Goal: Information Seeking & Learning: Check status

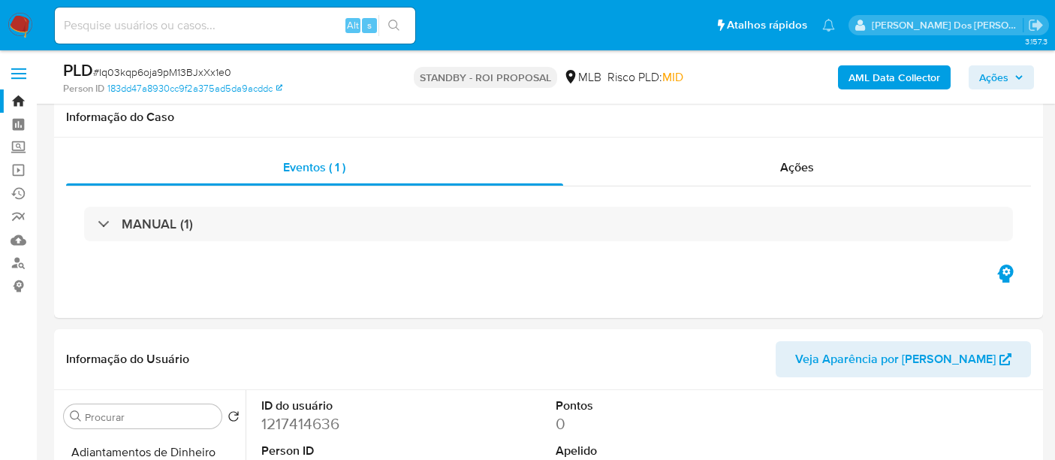
select select "100"
click at [182, 40] on div "Alt s" at bounding box center [235, 26] width 360 height 36
click at [182, 31] on input at bounding box center [235, 26] width 360 height 20
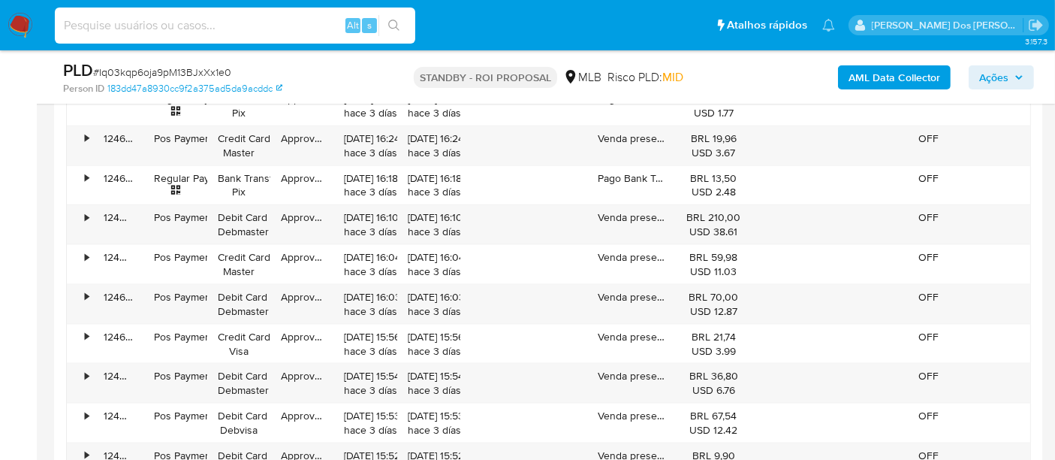
scroll to position [372, 0]
paste input "zCFzioPBg82BrwROwrAb1M1w"
type input "zCFzioPBg82BrwROwrAb1M1w"
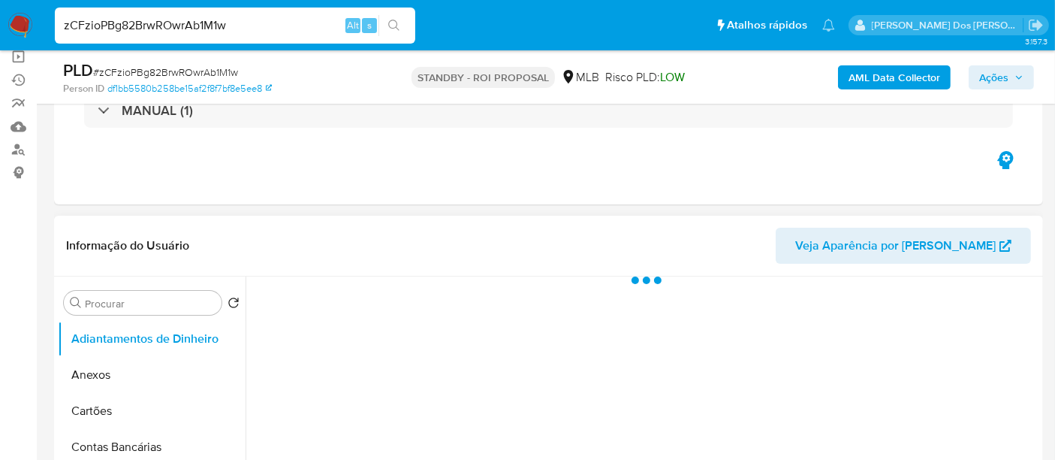
scroll to position [250, 0]
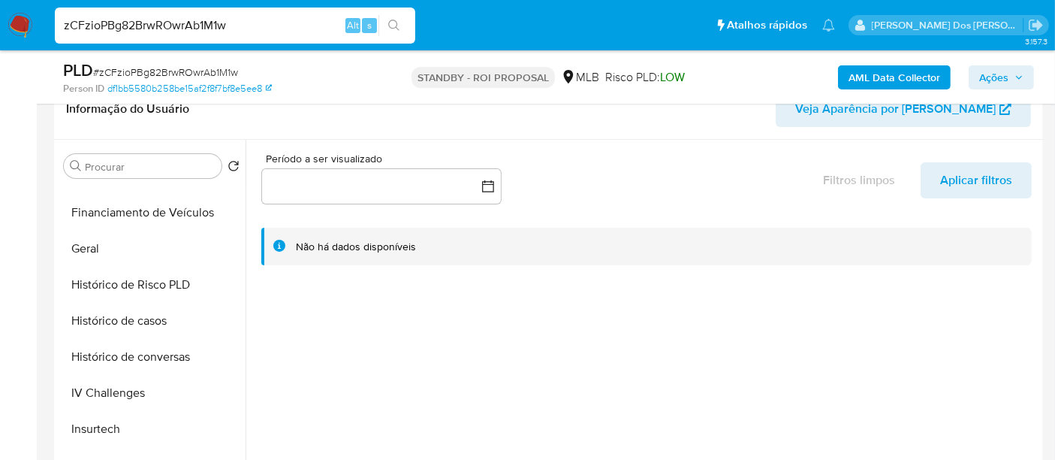
select select "10"
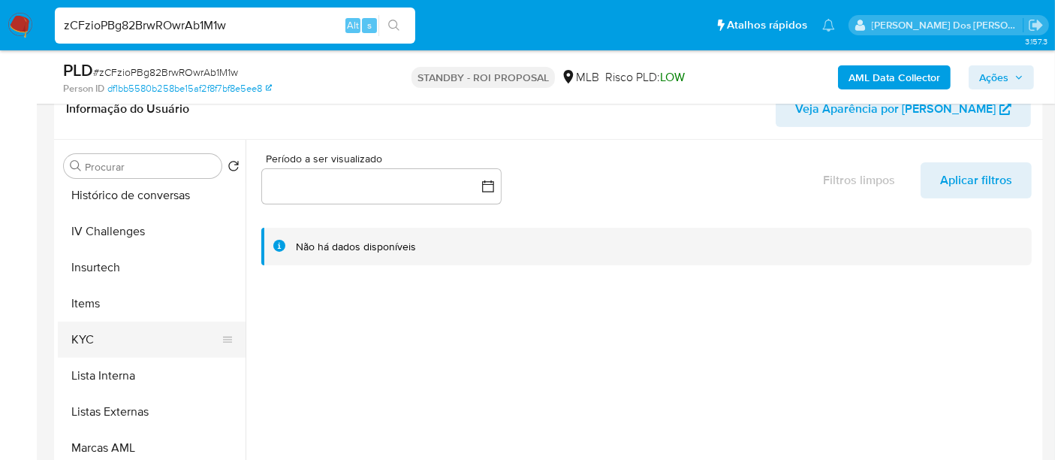
click at [95, 339] on button "KYC" at bounding box center [146, 339] width 176 height 36
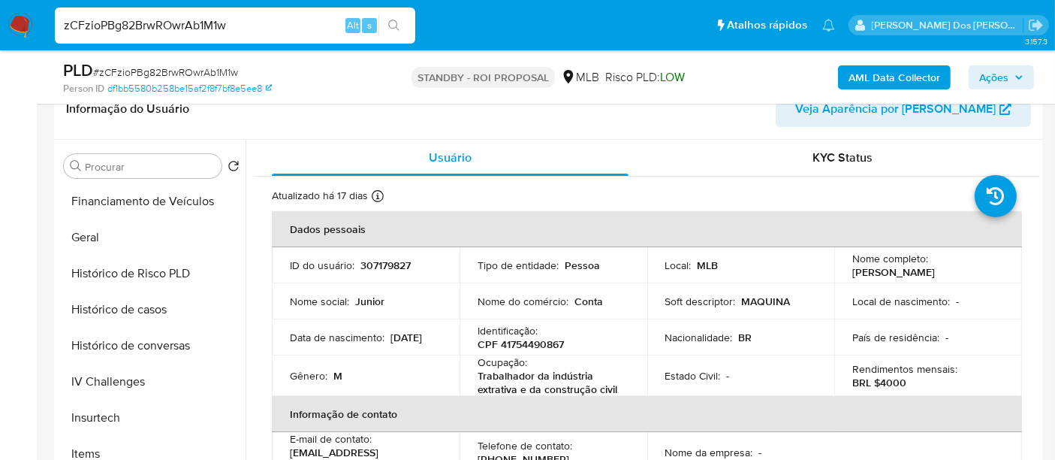
scroll to position [417, 0]
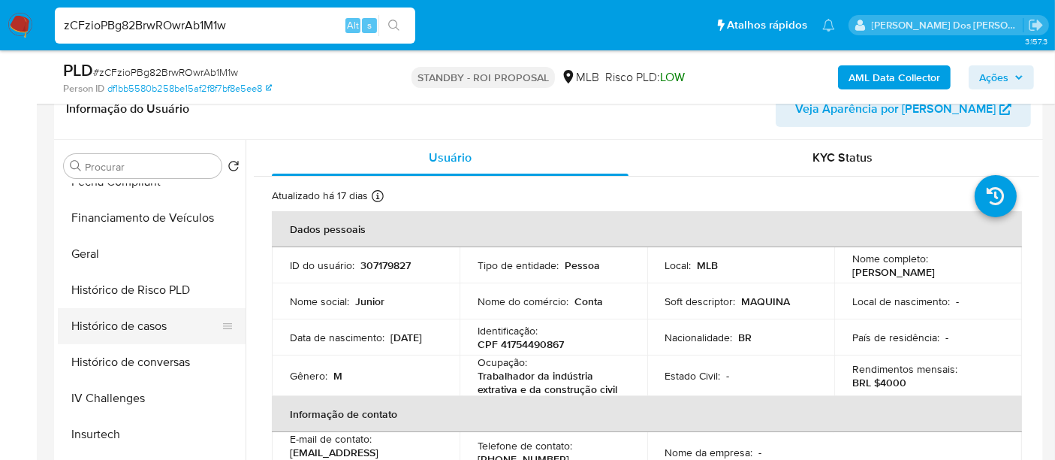
click at [127, 327] on button "Histórico de casos" at bounding box center [146, 326] width 176 height 36
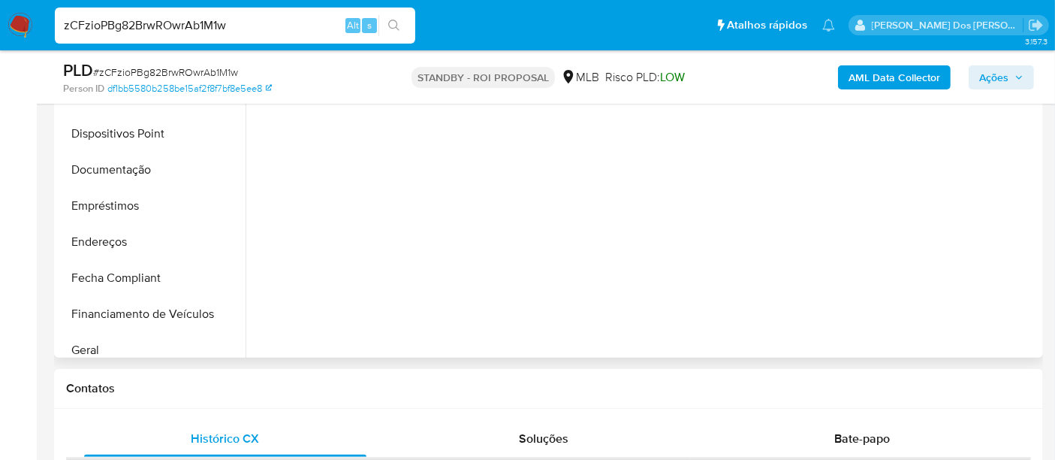
scroll to position [83, 0]
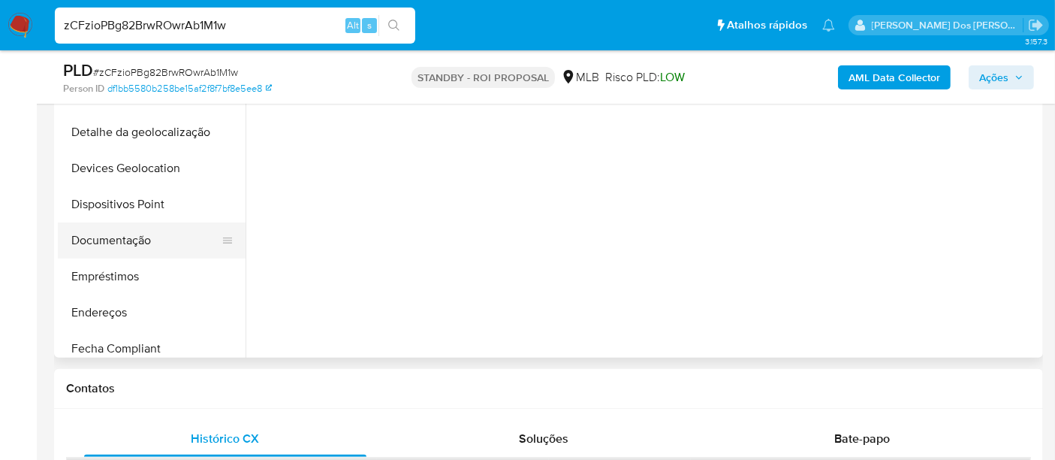
click at [130, 237] on button "Documentação" at bounding box center [146, 240] width 176 height 36
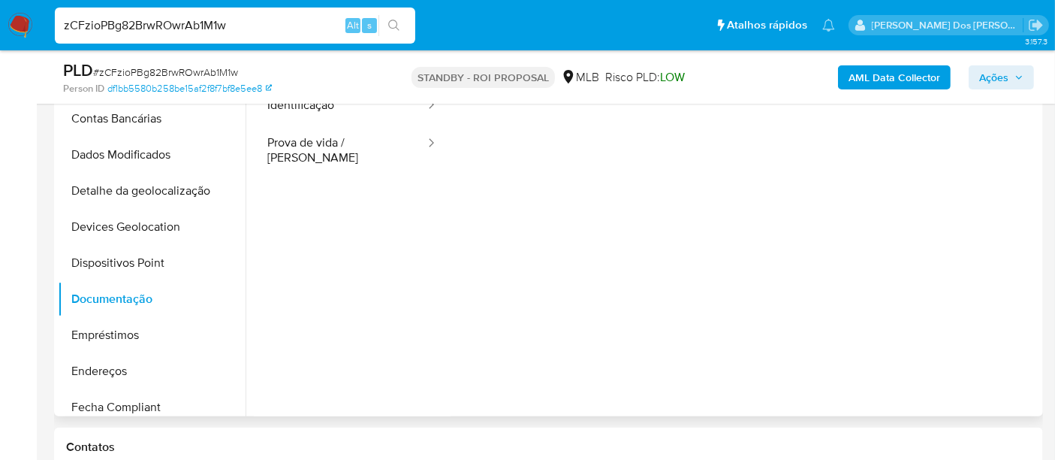
scroll to position [333, 0]
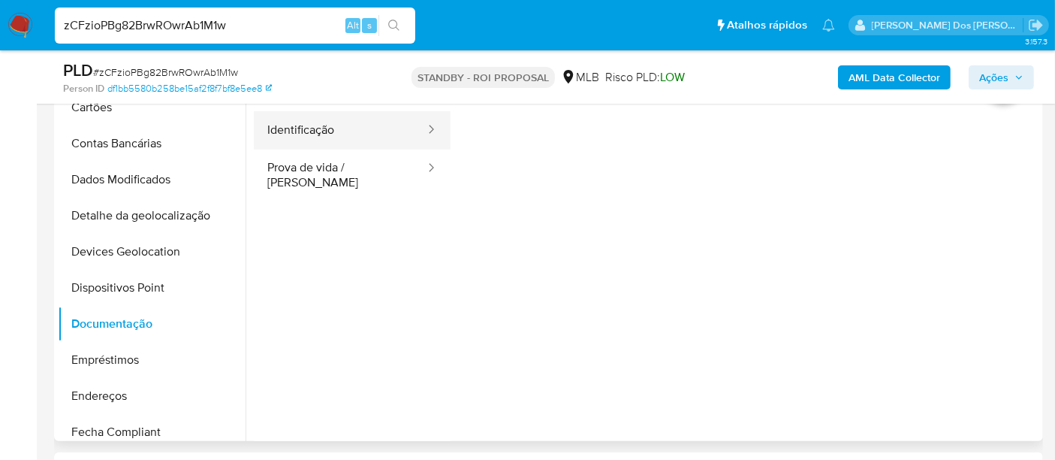
click at [337, 131] on button "Identificação" at bounding box center [340, 130] width 173 height 38
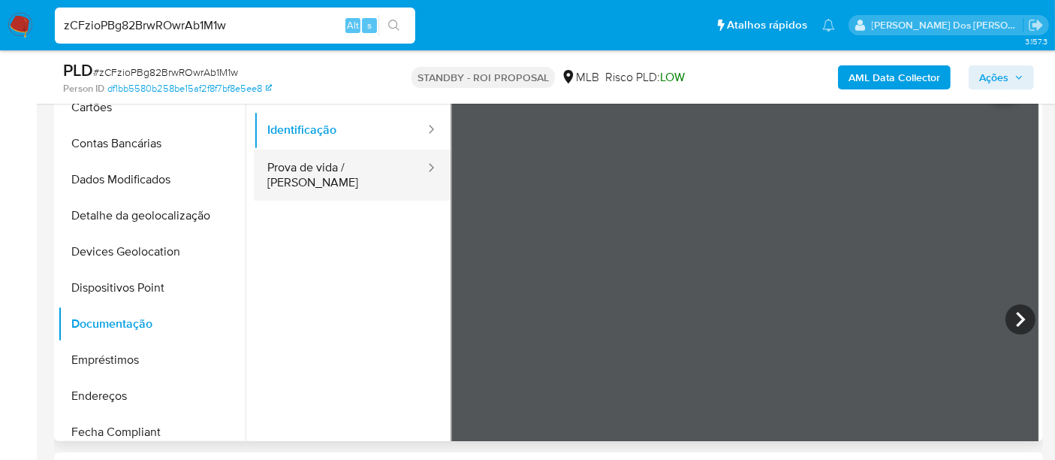
click at [326, 165] on button "Prova de vida / [PERSON_NAME]" at bounding box center [340, 174] width 173 height 51
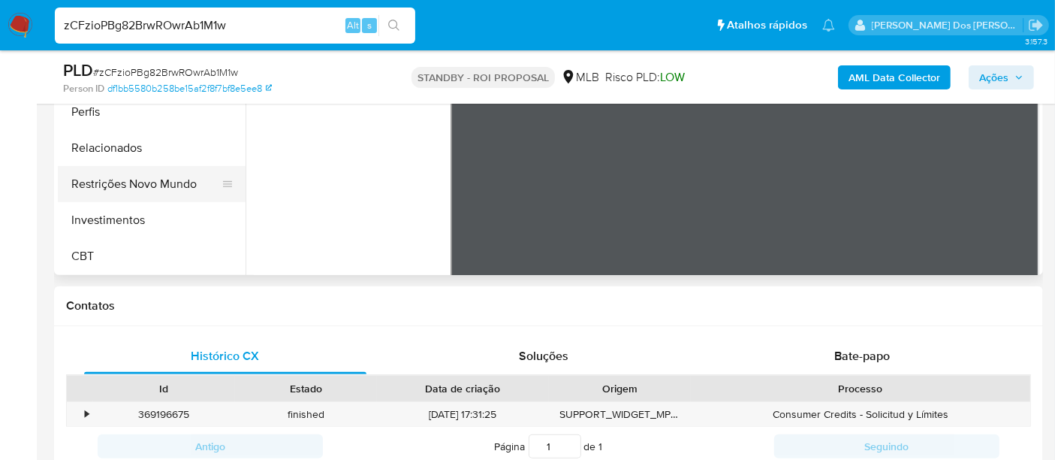
scroll to position [417, 0]
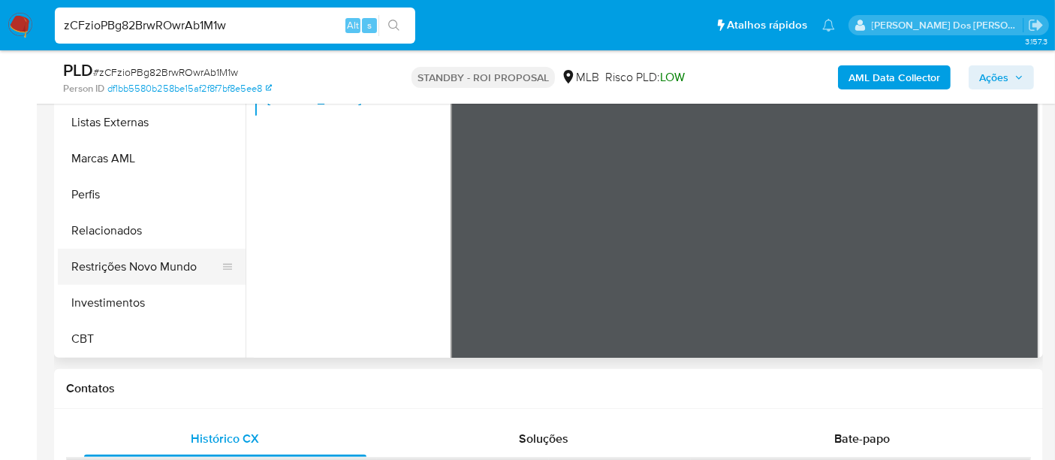
click at [141, 271] on button "Restrições Novo Mundo" at bounding box center [146, 267] width 176 height 36
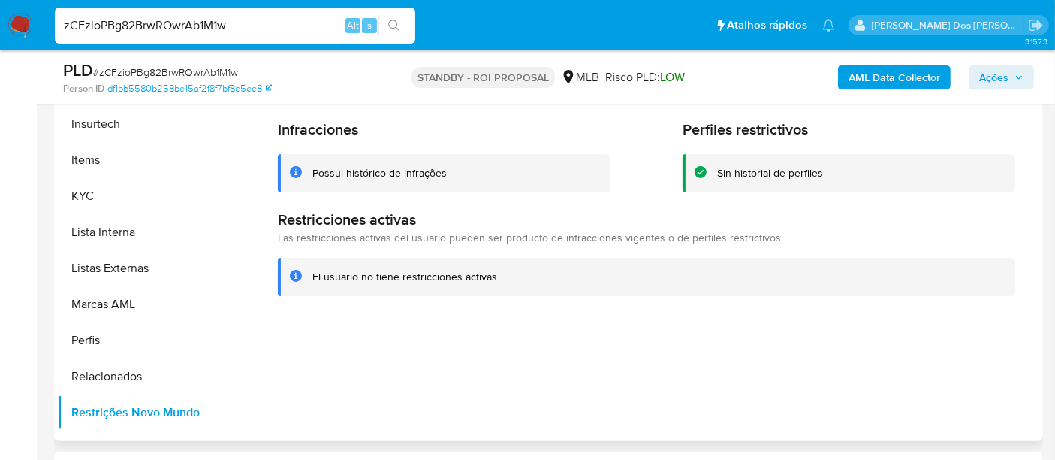
scroll to position [372, 0]
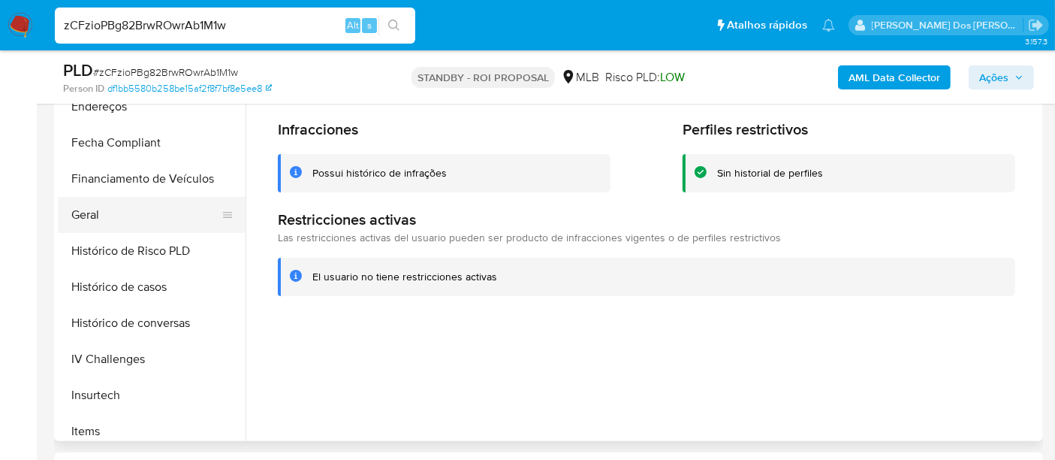
click at [84, 216] on button "Geral" at bounding box center [146, 215] width 176 height 36
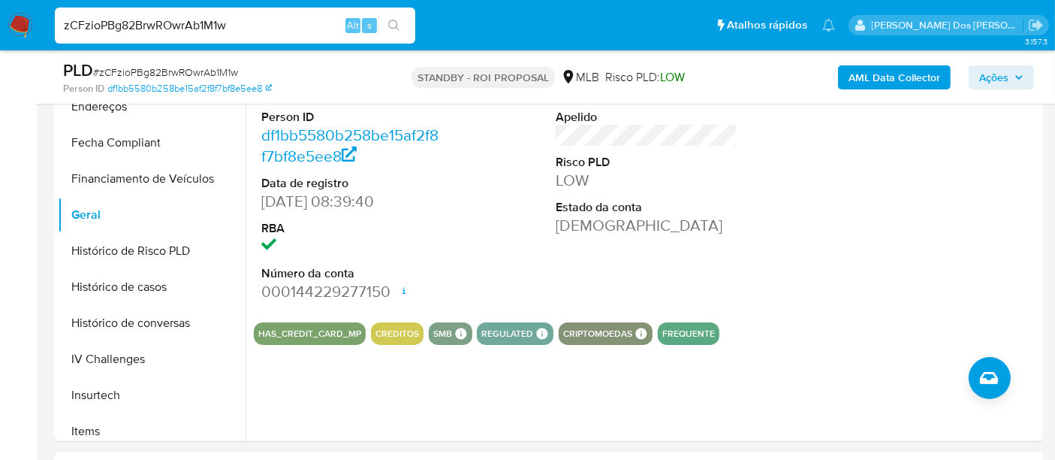
scroll to position [667, 0]
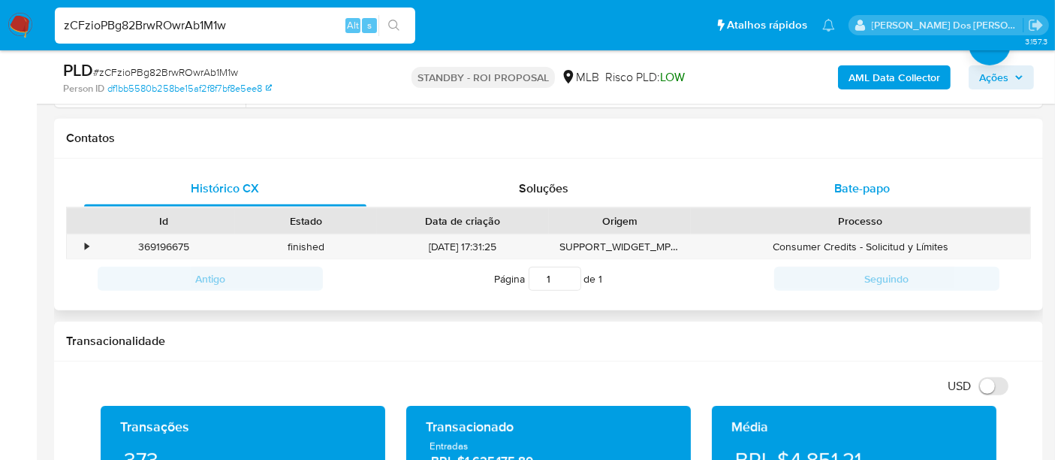
click at [834, 189] on div "Bate-papo" at bounding box center [862, 188] width 282 height 36
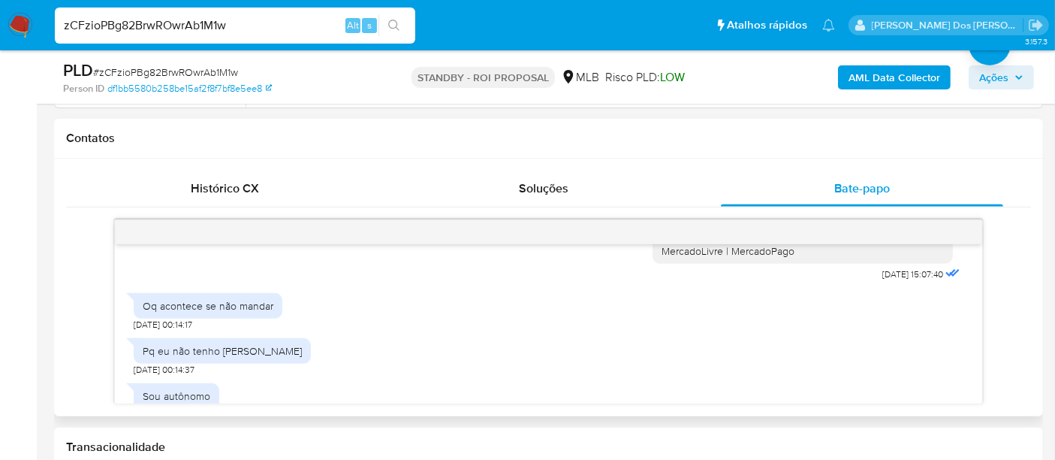
scroll to position [391, 0]
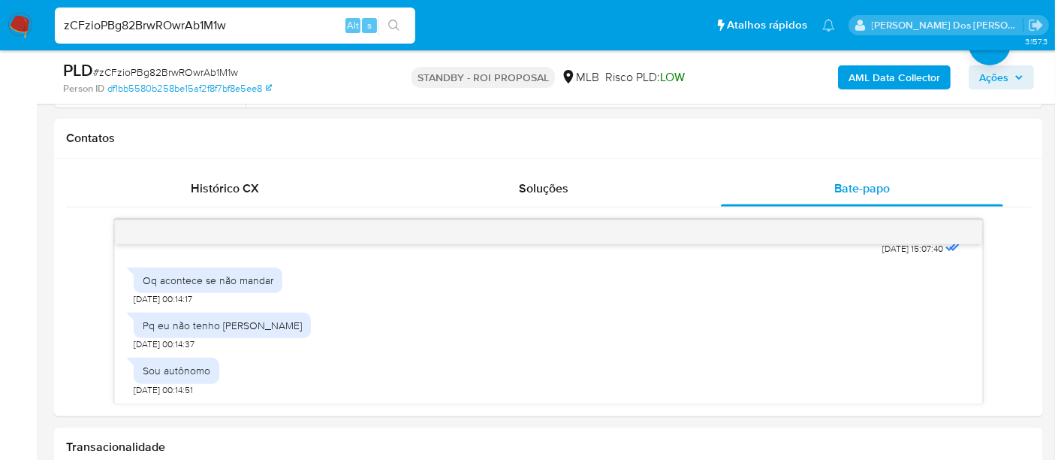
click at [140, 19] on input "zCFzioPBg82BrwROwrAb1M1w" at bounding box center [235, 26] width 360 height 20
paste input "27tbLVqHF8RZymD5RctmgI1R"
type input "27tbLVqHF8RZymD5RctmgI1R"
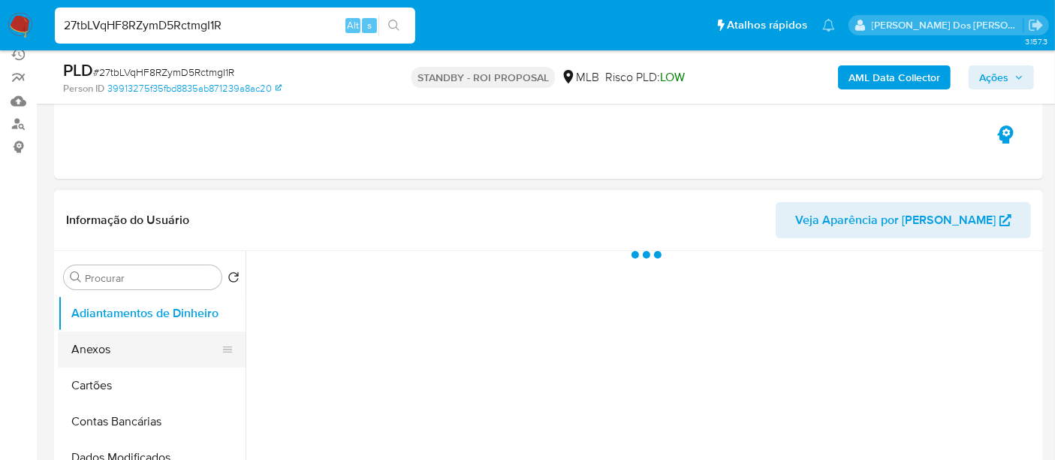
scroll to position [250, 0]
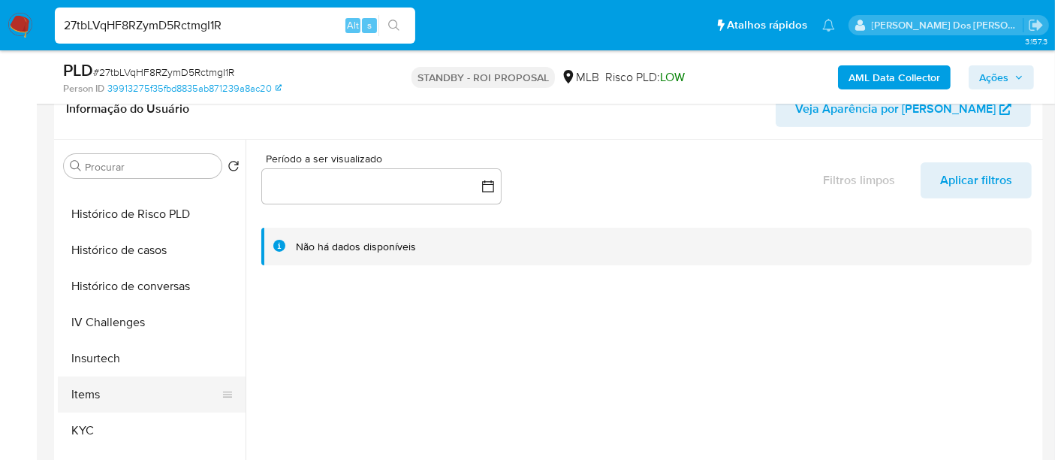
select select "10"
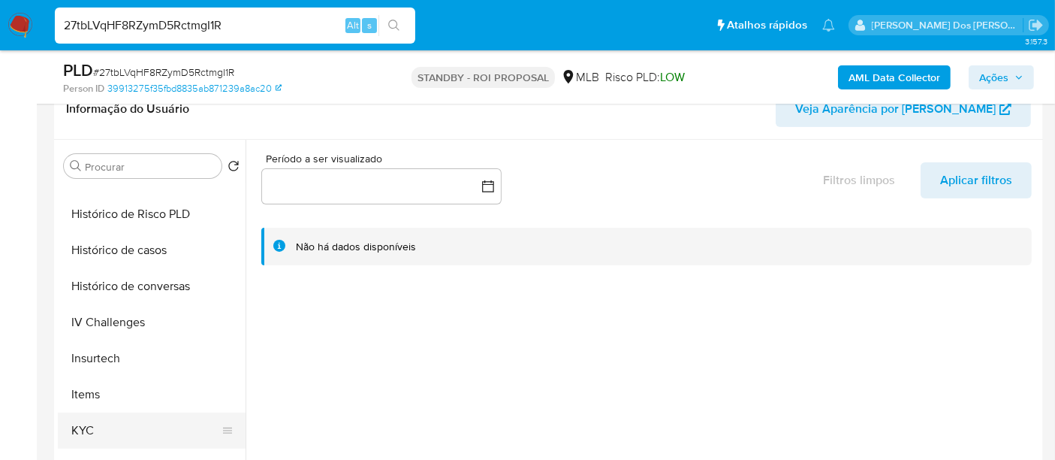
scroll to position [500, 0]
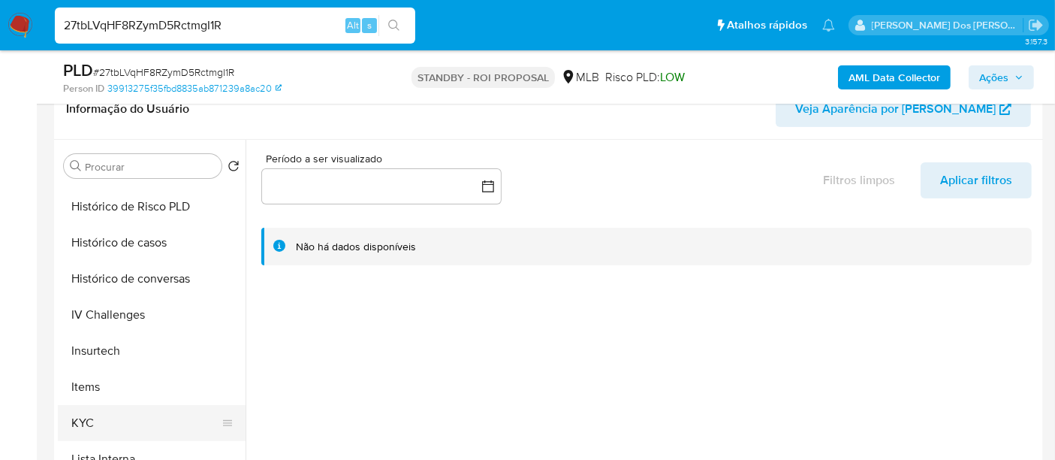
click at [88, 416] on button "KYC" at bounding box center [146, 423] width 176 height 36
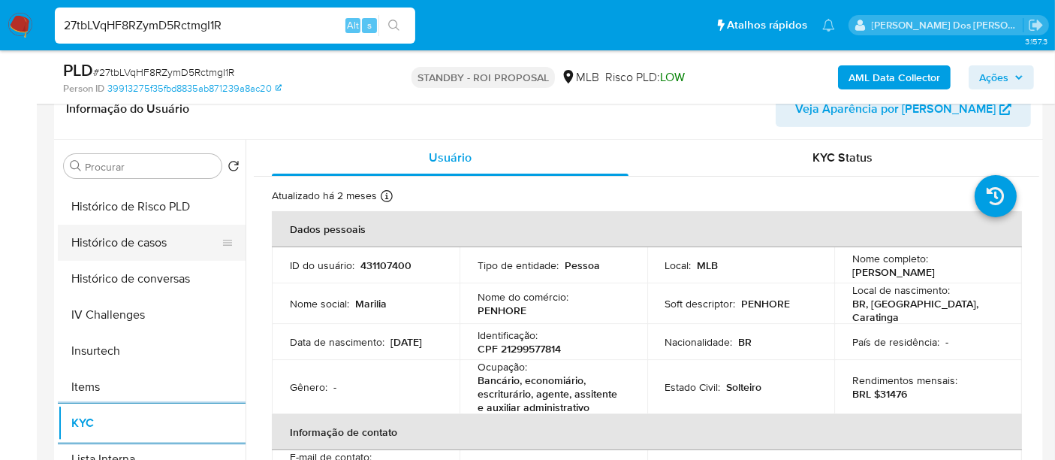
click at [137, 248] on button "Histórico de casos" at bounding box center [146, 243] width 176 height 36
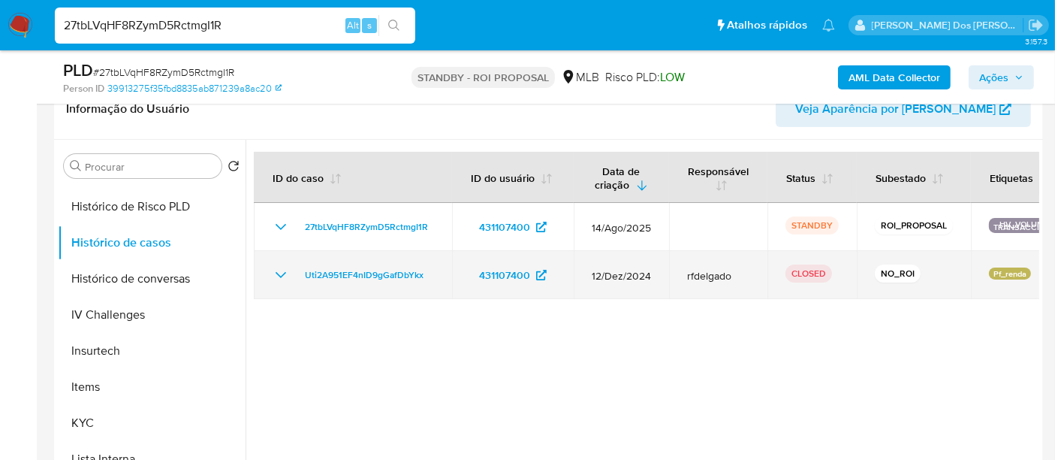
click at [273, 276] on icon "Mostrar/Ocultar" at bounding box center [281, 275] width 18 height 18
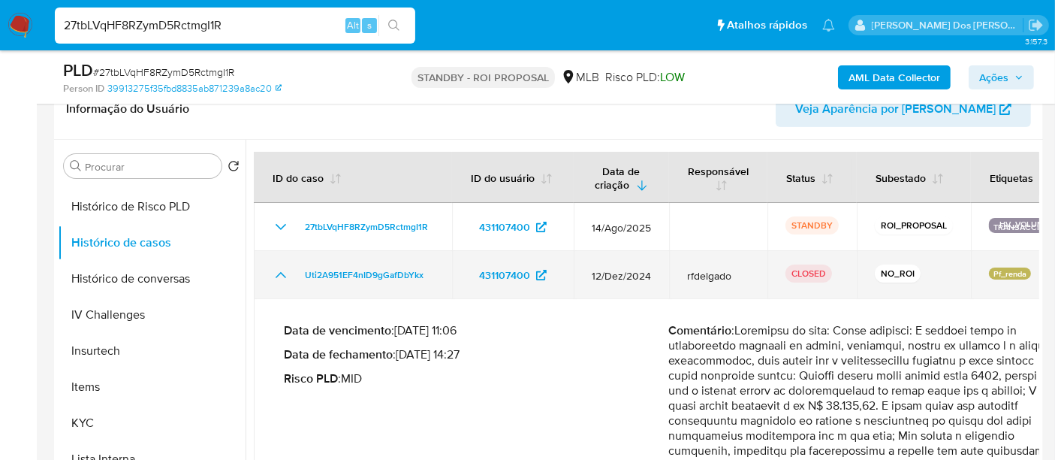
click at [273, 276] on icon "Mostrar/Ocultar" at bounding box center [281, 275] width 18 height 18
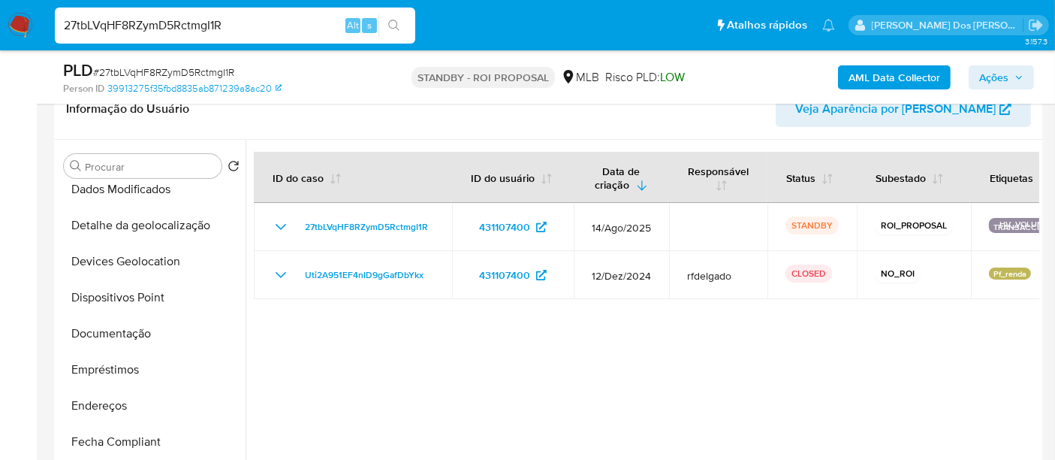
scroll to position [0, 0]
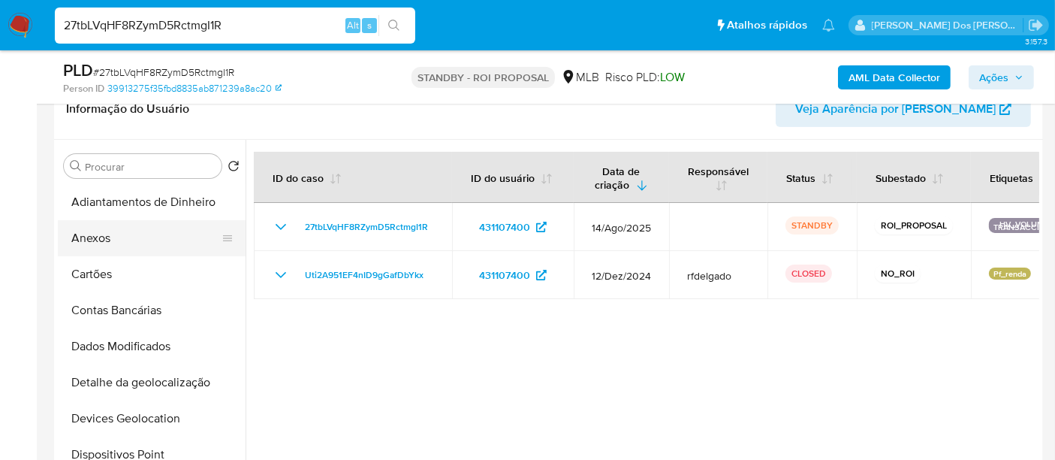
drag, startPoint x: 107, startPoint y: 240, endPoint x: 126, endPoint y: 239, distance: 19.5
click at [107, 239] on button "Anexos" at bounding box center [146, 238] width 176 height 36
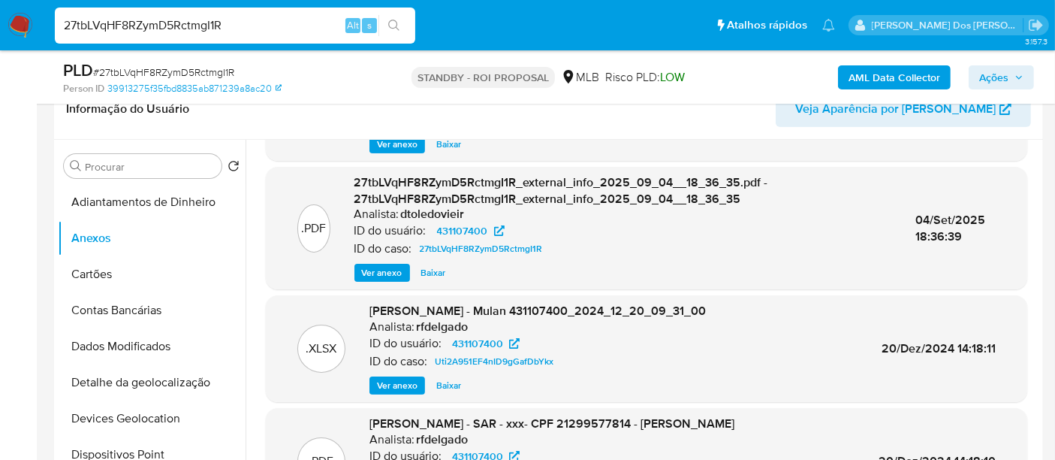
scroll to position [101, 0]
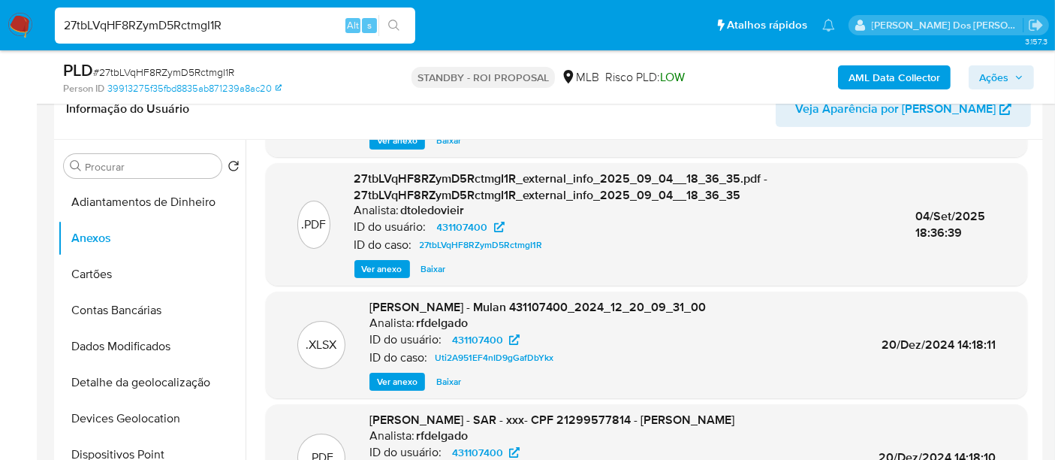
click at [393, 377] on span "Ver anexo" at bounding box center [397, 381] width 41 height 15
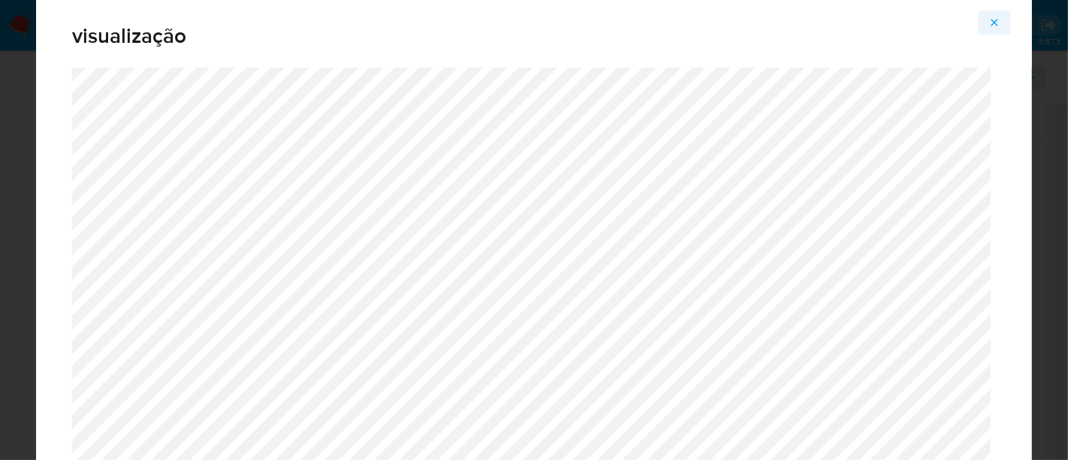
click at [993, 18] on icon "Attachment preview" at bounding box center [994, 23] width 12 height 12
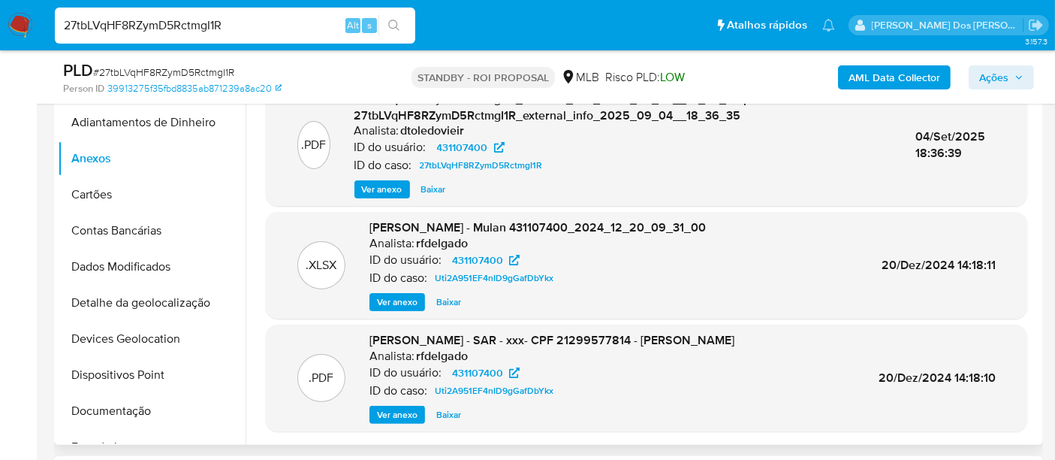
scroll to position [417, 0]
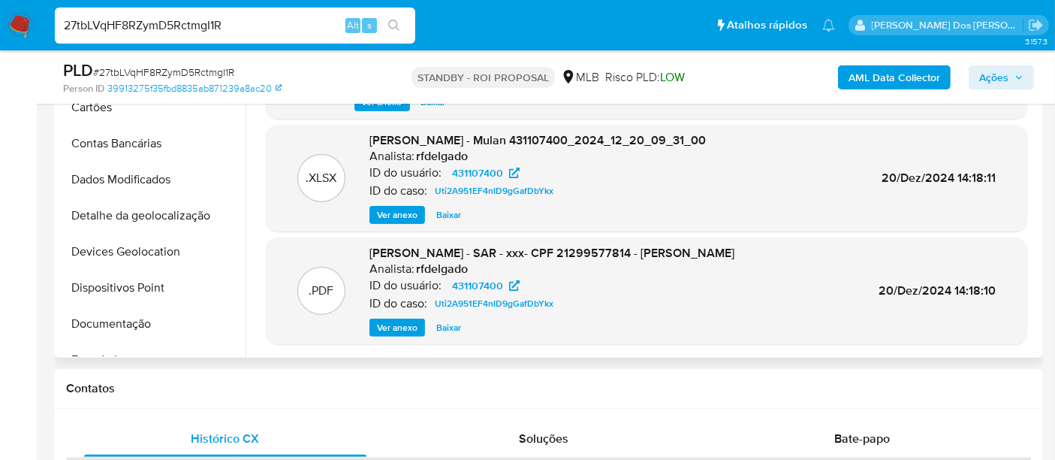
click at [392, 327] on span "Ver anexo" at bounding box center [397, 327] width 41 height 15
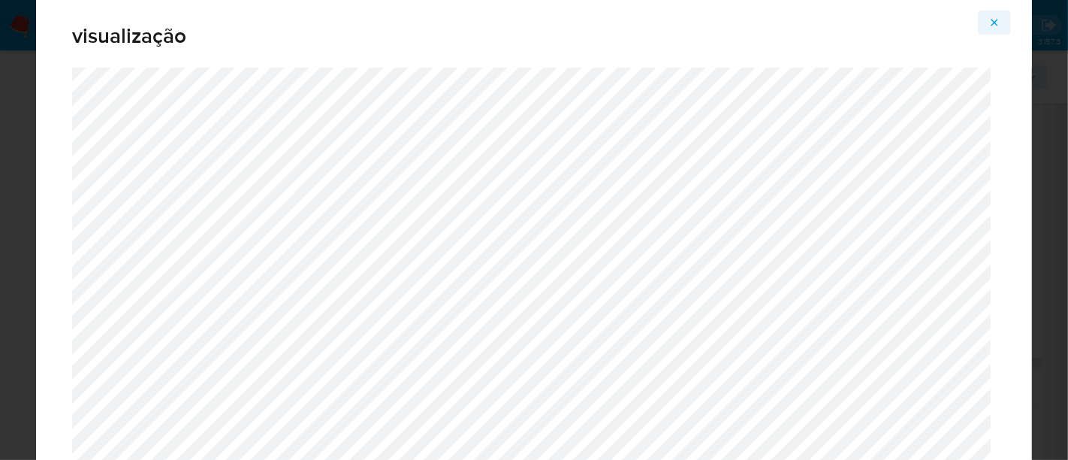
click at [991, 24] on icon "Attachment preview" at bounding box center [994, 23] width 12 height 12
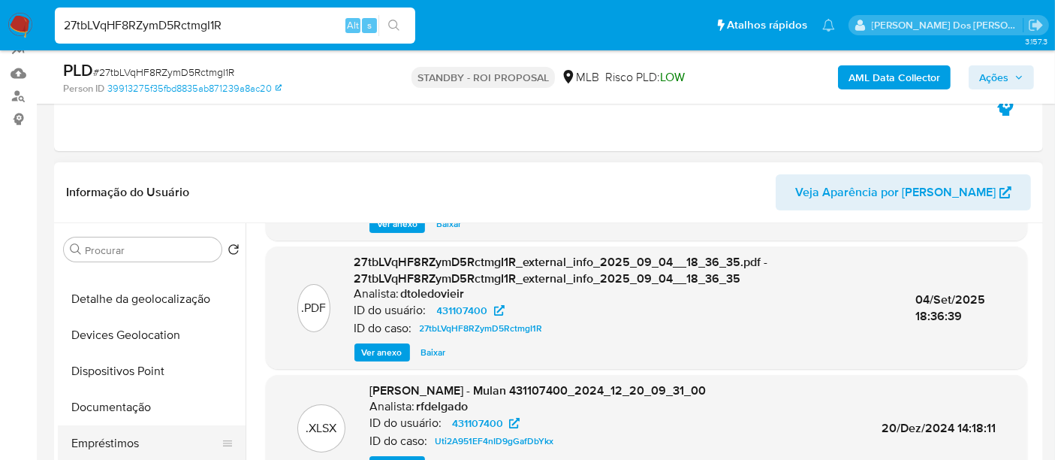
scroll to position [250, 0]
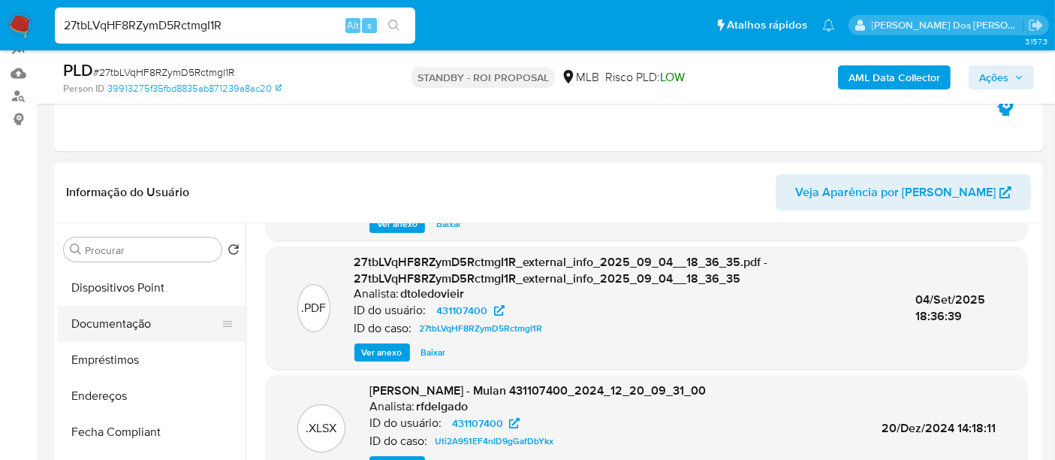
click at [122, 330] on button "Documentação" at bounding box center [146, 324] width 176 height 36
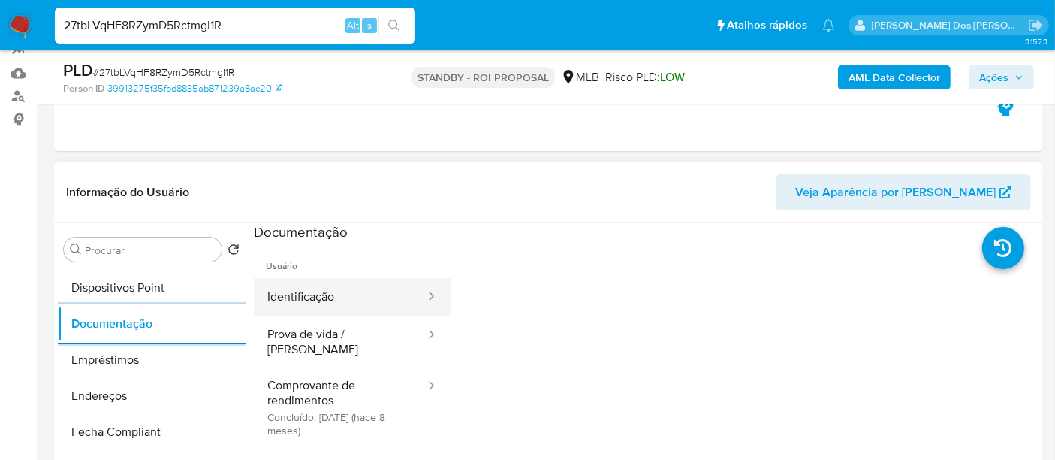
click at [328, 297] on button "Identificação" at bounding box center [340, 297] width 173 height 38
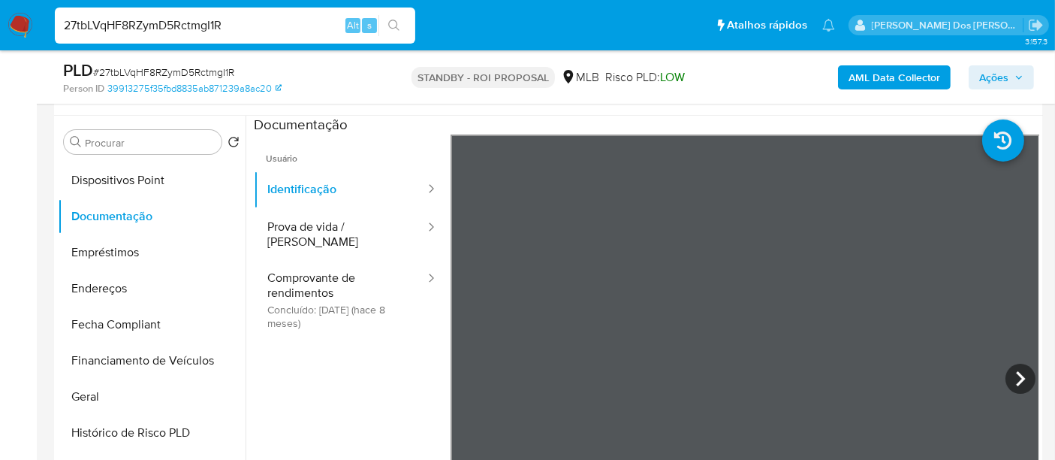
scroll to position [333, 0]
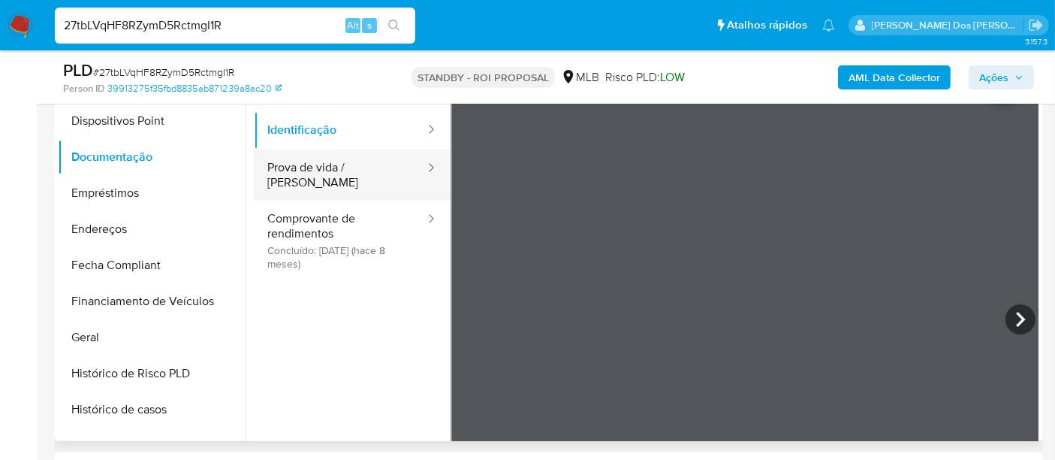
click at [347, 173] on button "Prova de vida / [PERSON_NAME]" at bounding box center [340, 174] width 173 height 51
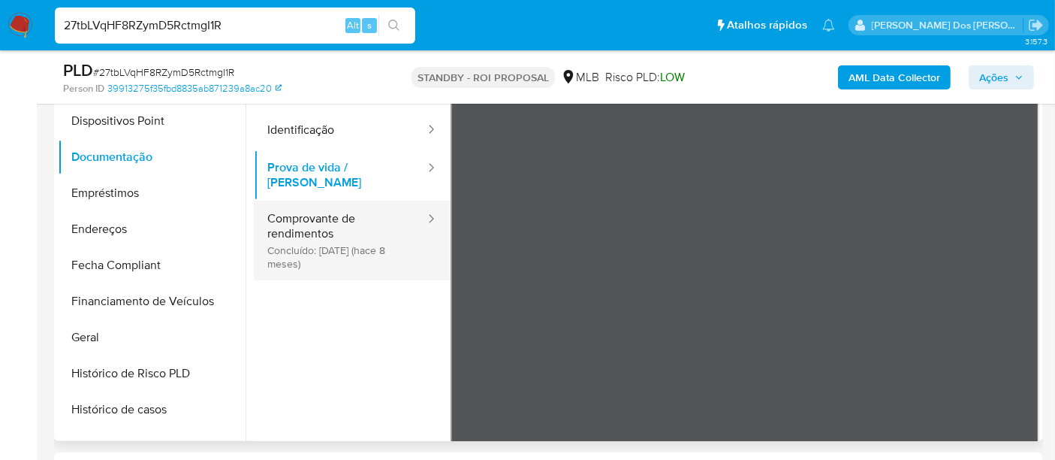
click at [322, 228] on button "Comprovante de rendimentos Concluído: [DATE] (hace 8 meses)" at bounding box center [340, 241] width 173 height 80
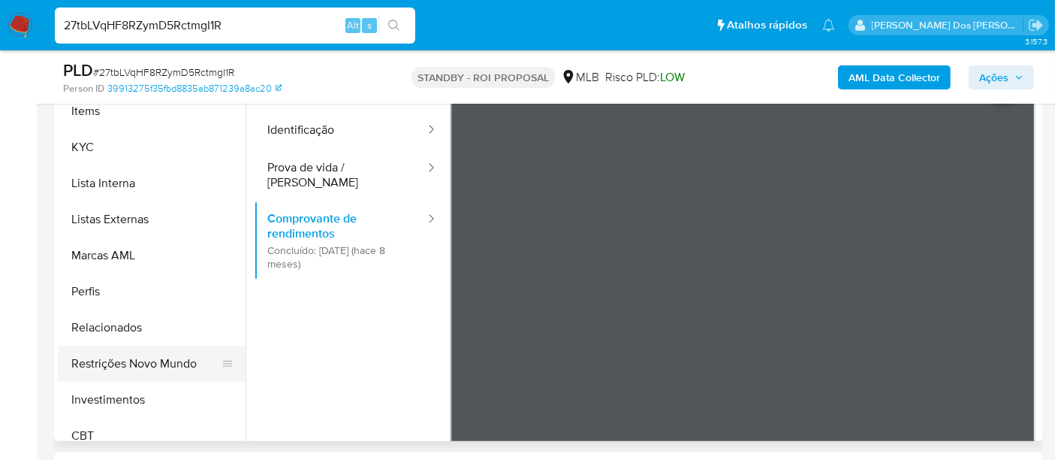
scroll to position [706, 0]
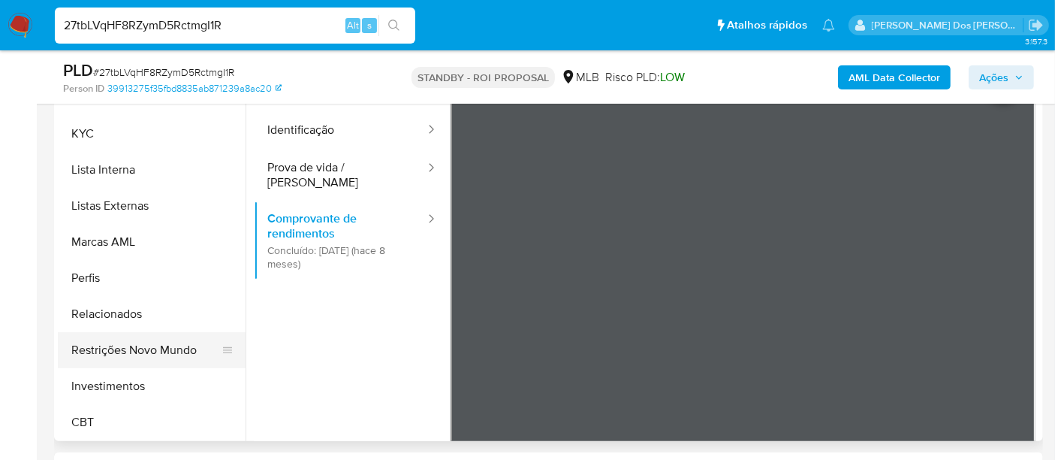
click at [148, 354] on button "Restrições Novo Mundo" at bounding box center [146, 350] width 176 height 36
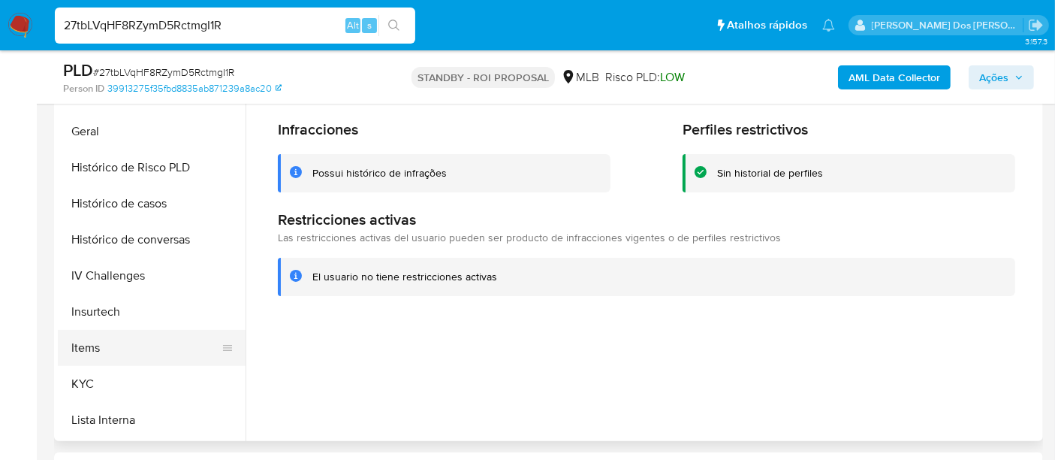
scroll to position [372, 0]
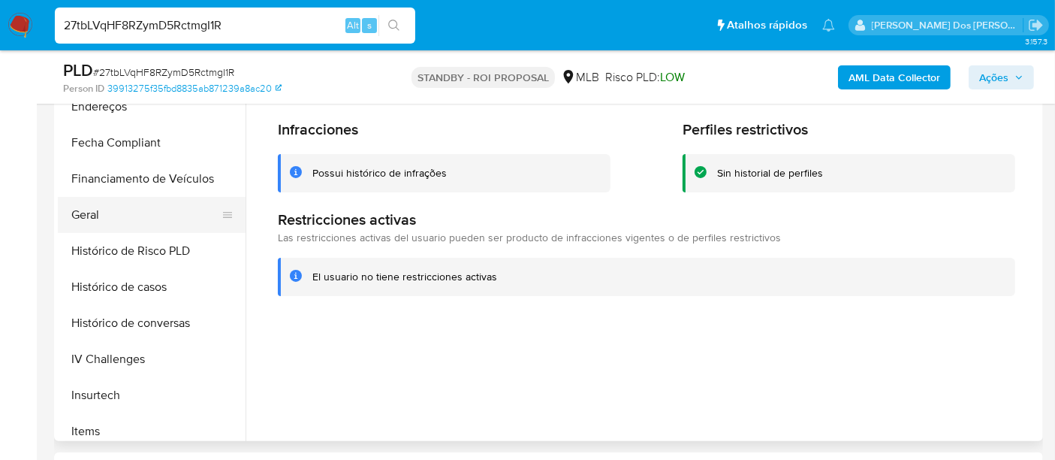
click at [92, 213] on button "Geral" at bounding box center [146, 215] width 176 height 36
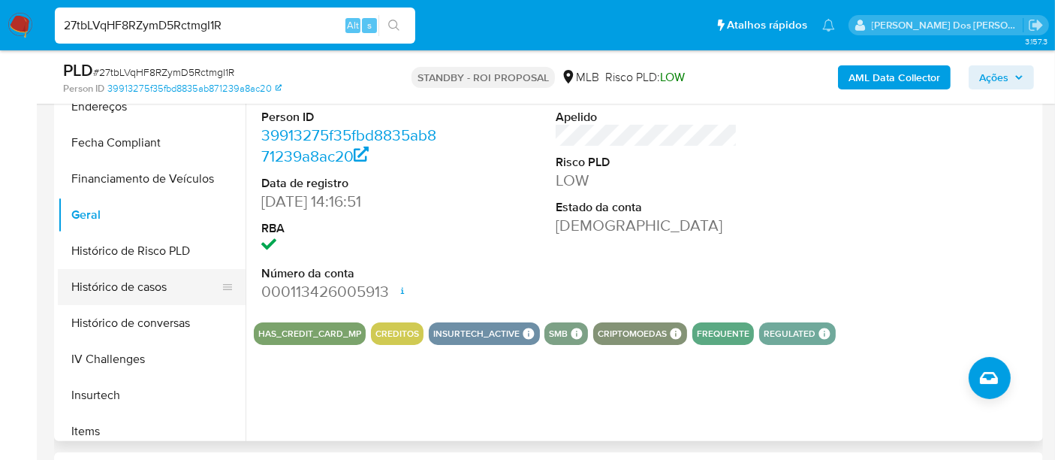
click at [116, 294] on button "Histórico de casos" at bounding box center [146, 287] width 176 height 36
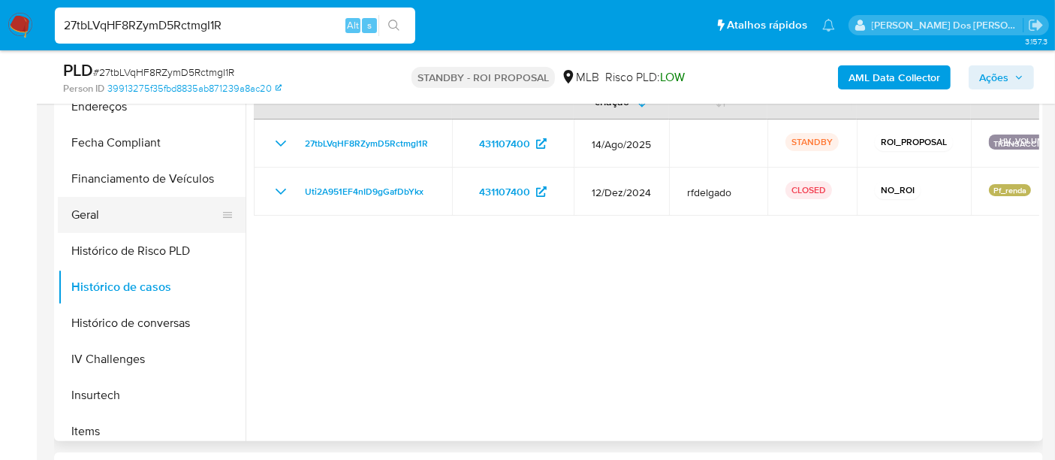
click at [90, 216] on button "Geral" at bounding box center [146, 215] width 176 height 36
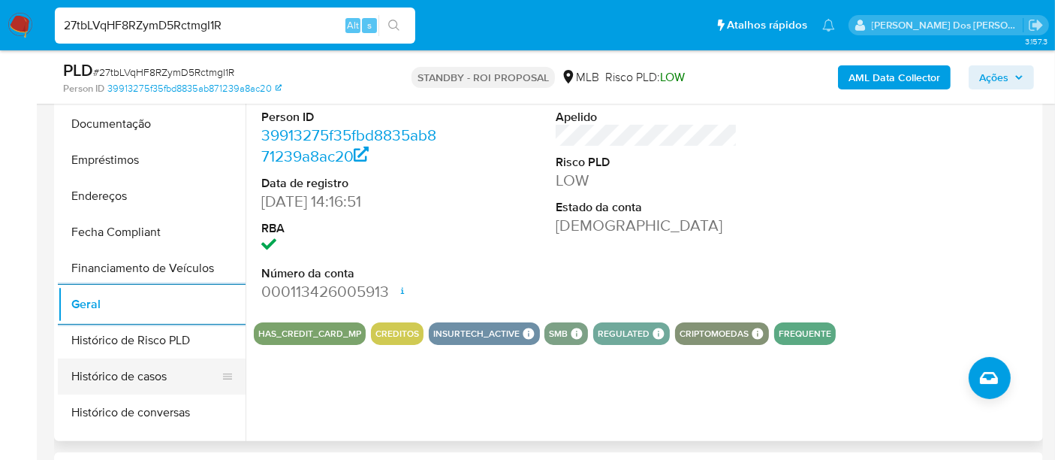
scroll to position [206, 0]
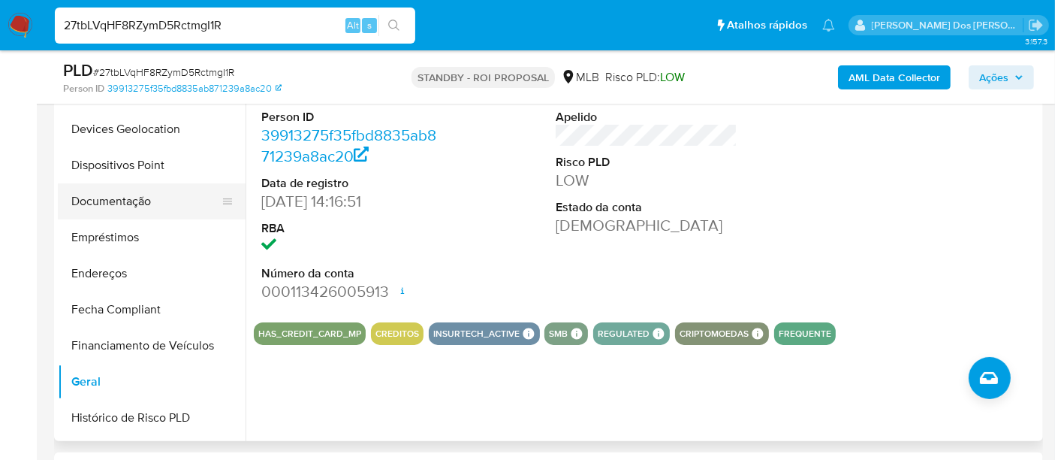
click at [125, 208] on button "Documentação" at bounding box center [146, 201] width 176 height 36
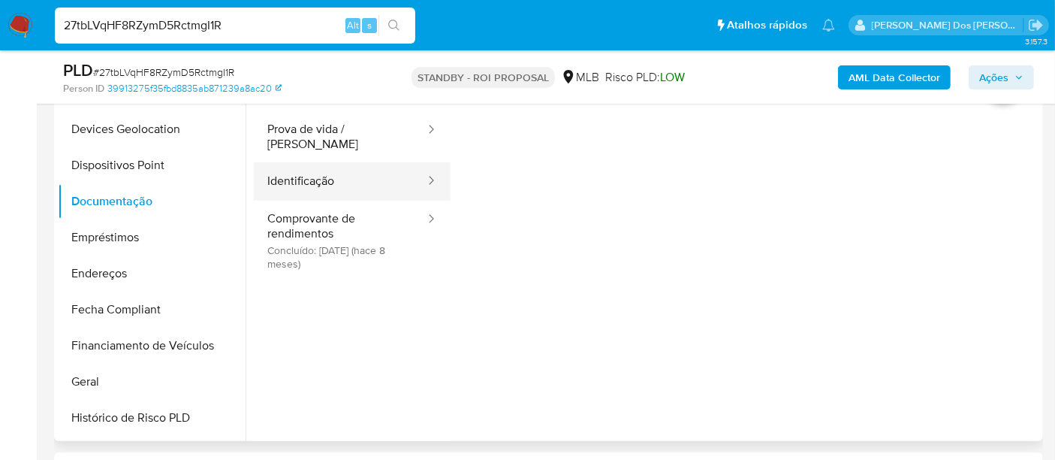
click at [306, 168] on button "Identificação" at bounding box center [340, 181] width 173 height 38
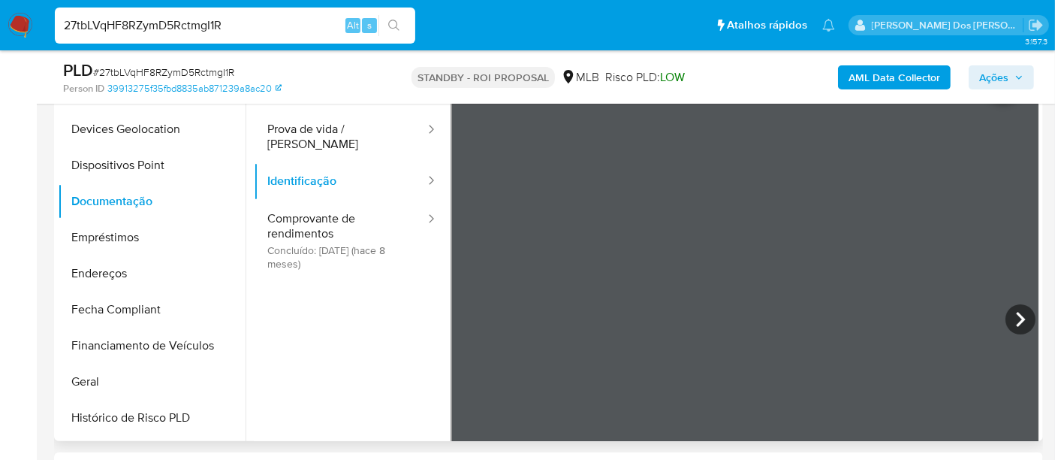
drag, startPoint x: 327, startPoint y: 237, endPoint x: 448, endPoint y: 233, distance: 121.7
click at [328, 237] on button "Comprovante de rendimentos Concluído: [DATE] (hace 8 meses)" at bounding box center [340, 241] width 173 height 80
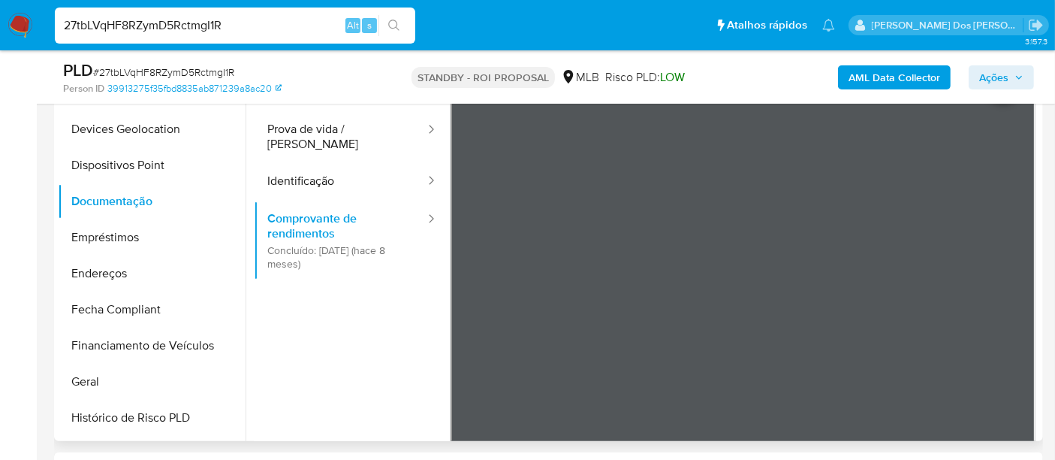
scroll to position [250, 0]
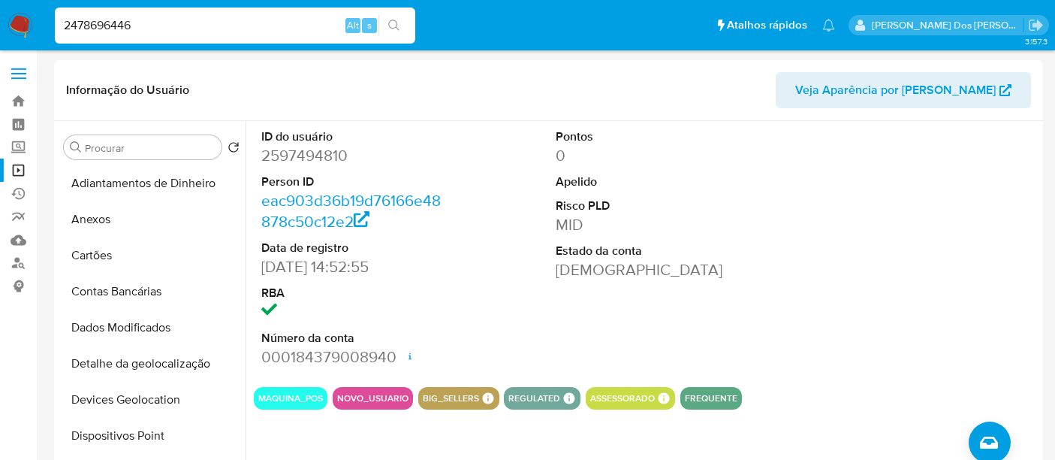
select select "10"
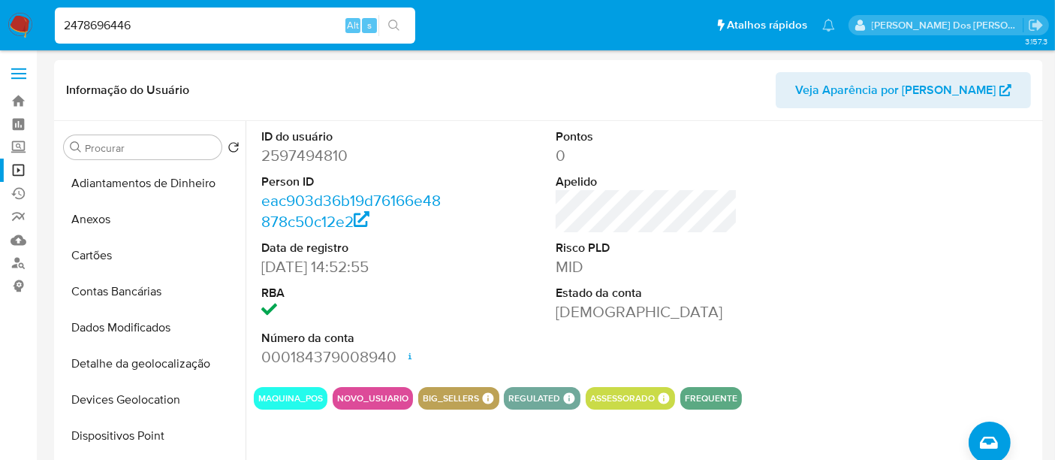
scroll to position [372, 0]
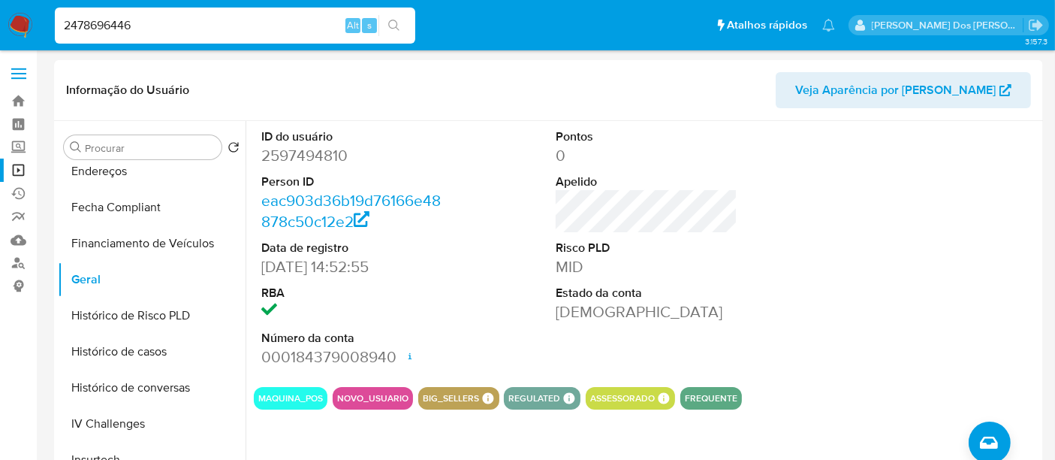
type input "2478696446"
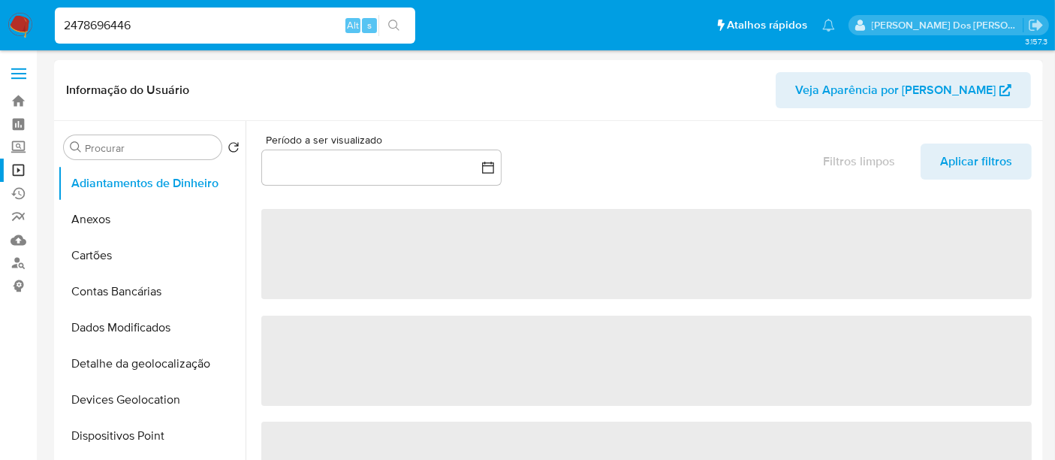
select select "10"
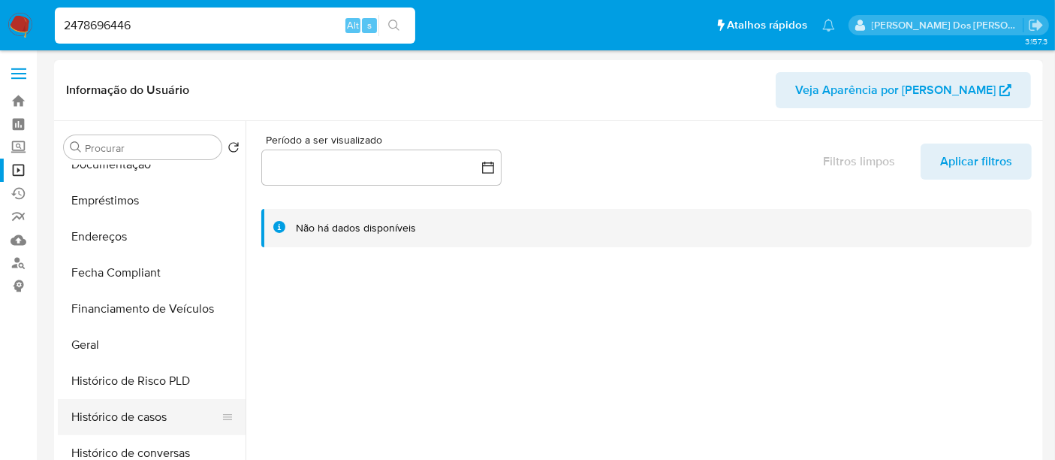
scroll to position [333, 0]
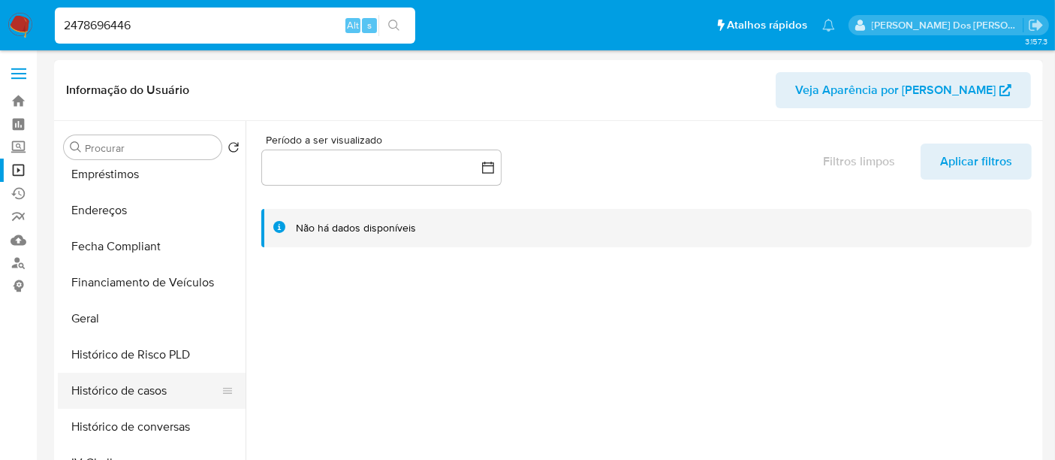
click at [130, 395] on button "Histórico de casos" at bounding box center [146, 390] width 176 height 36
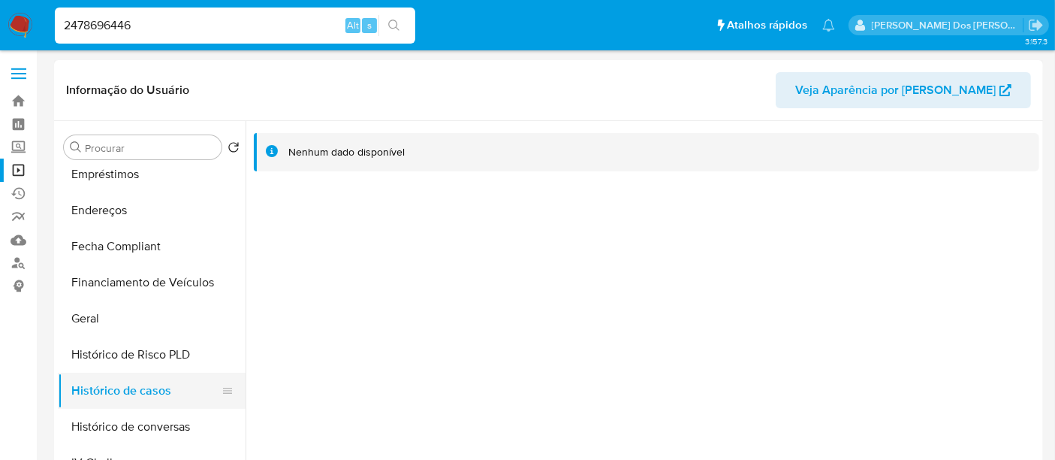
scroll to position [83, 0]
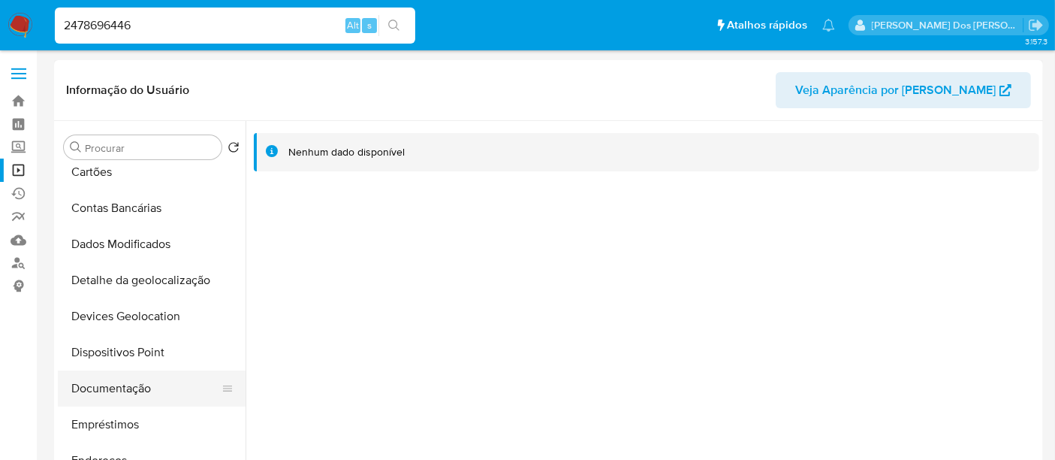
click at [110, 388] on button "Documentação" at bounding box center [146, 388] width 176 height 36
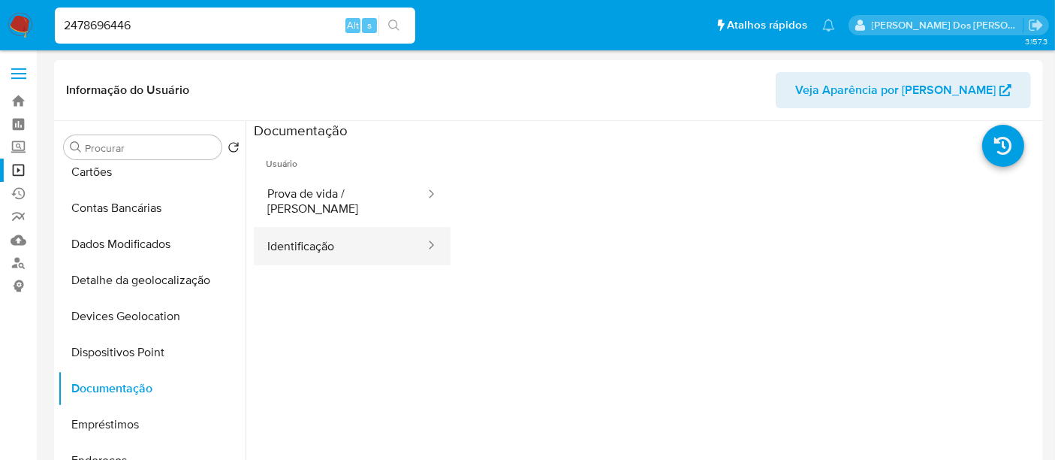
click at [333, 241] on button "Identificação" at bounding box center [340, 246] width 173 height 38
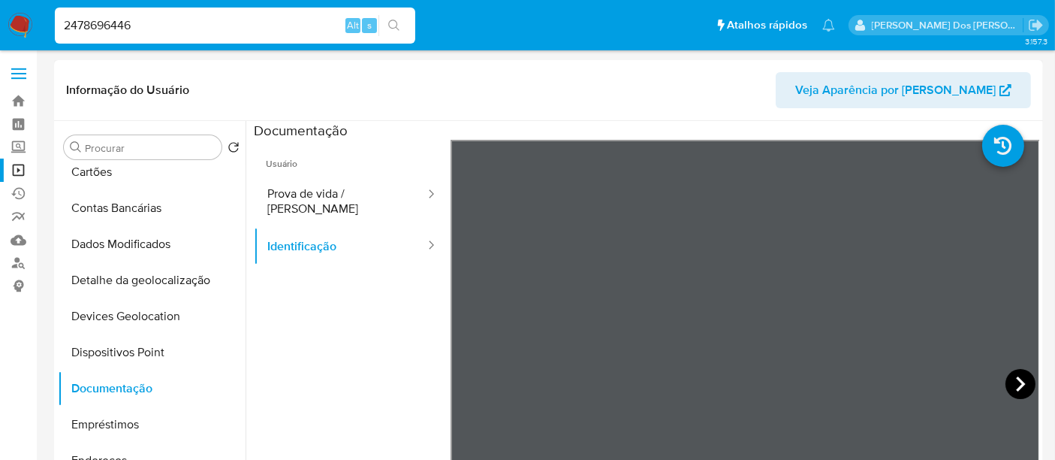
click at [1008, 372] on icon at bounding box center [1021, 384] width 30 height 30
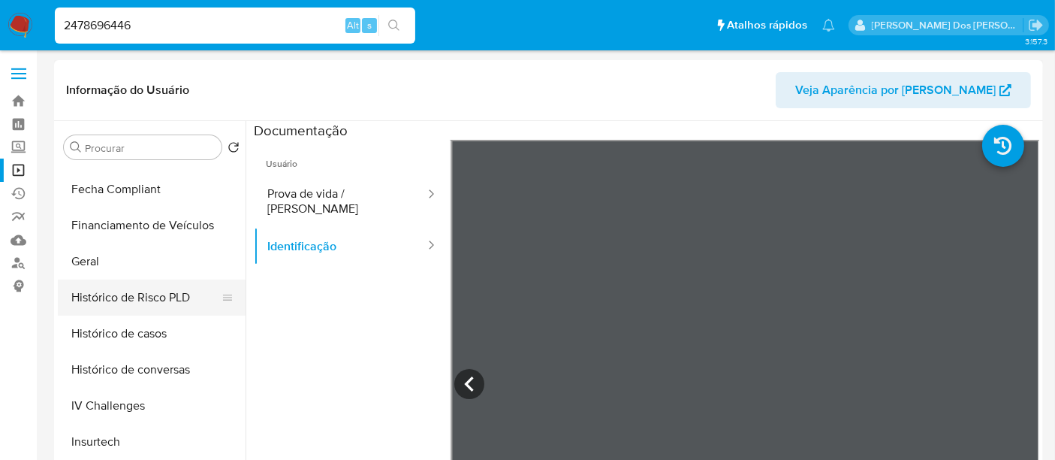
scroll to position [417, 0]
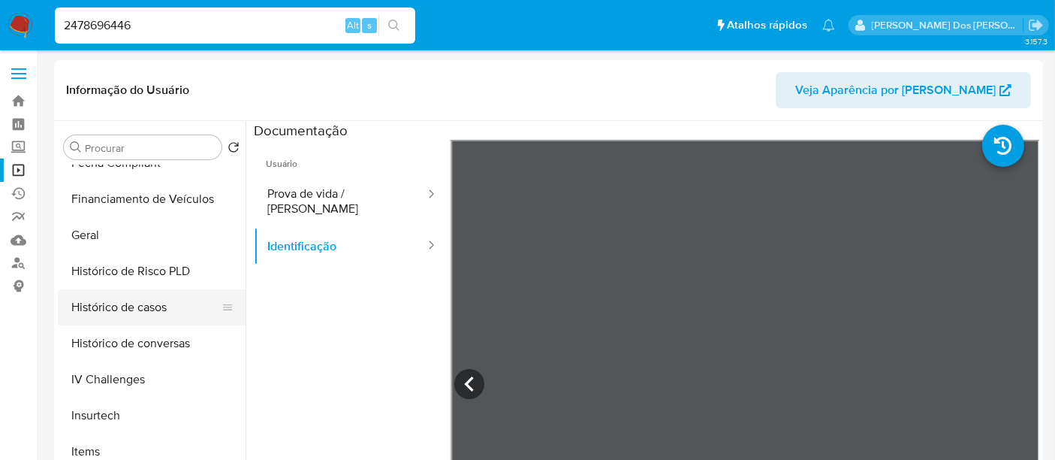
click at [108, 307] on button "Histórico de casos" at bounding box center [146, 307] width 176 height 36
